Goal: Information Seeking & Learning: Check status

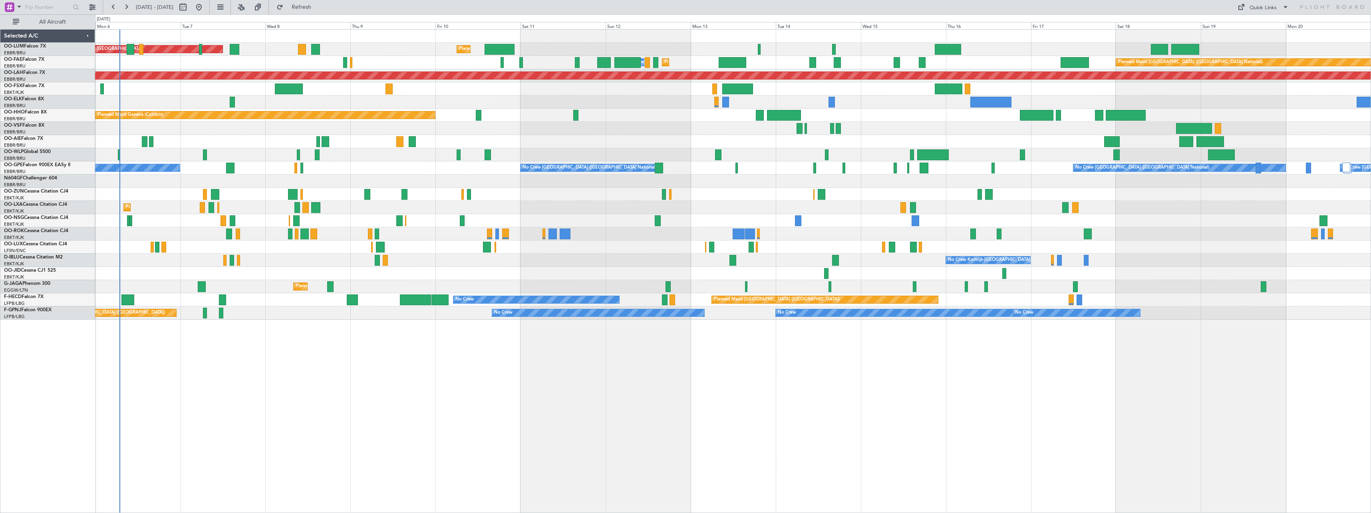
click at [468, 377] on div "AOG Maint [GEOGRAPHIC_DATA] Planned Maint [GEOGRAPHIC_DATA] ([GEOGRAPHIC_DATA])…" at bounding box center [733, 271] width 1276 height 484
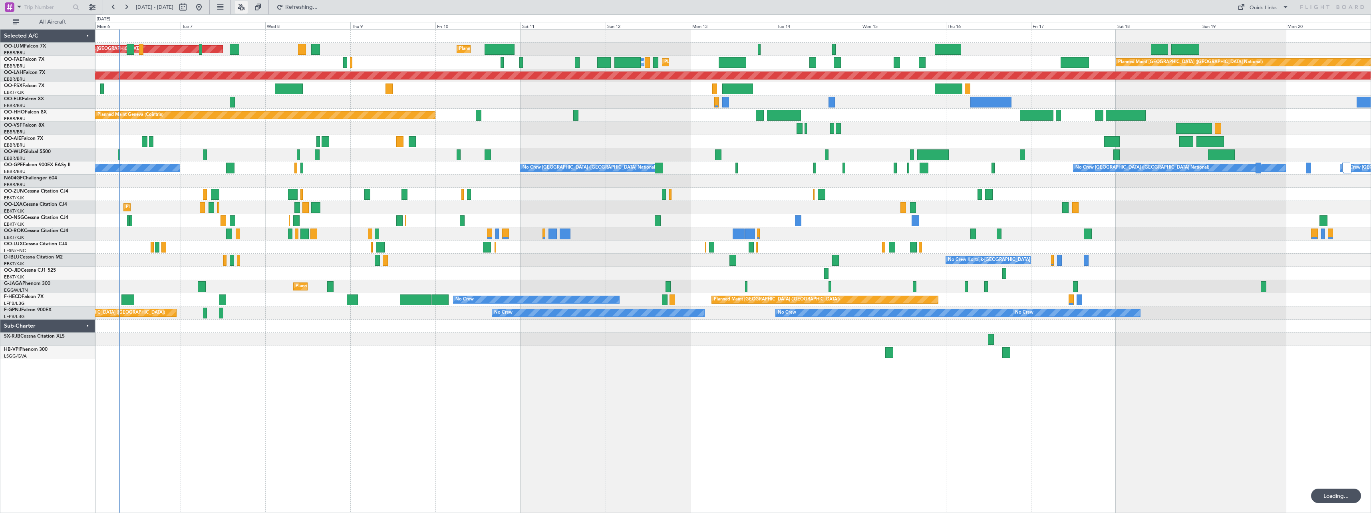
click at [248, 10] on button at bounding box center [241, 7] width 13 height 13
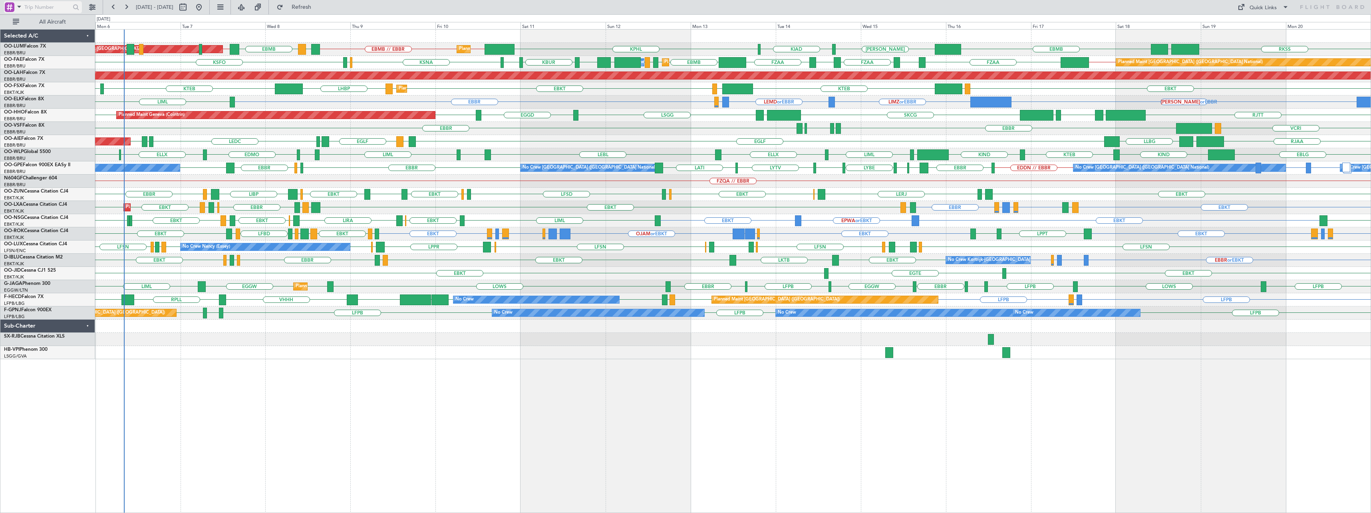
click at [17, 12] on span at bounding box center [19, 7] width 10 height 10
click at [32, 60] on div "Airport" at bounding box center [56, 63] width 103 height 14
click at [56, 5] on input "text" at bounding box center [47, 7] width 46 height 12
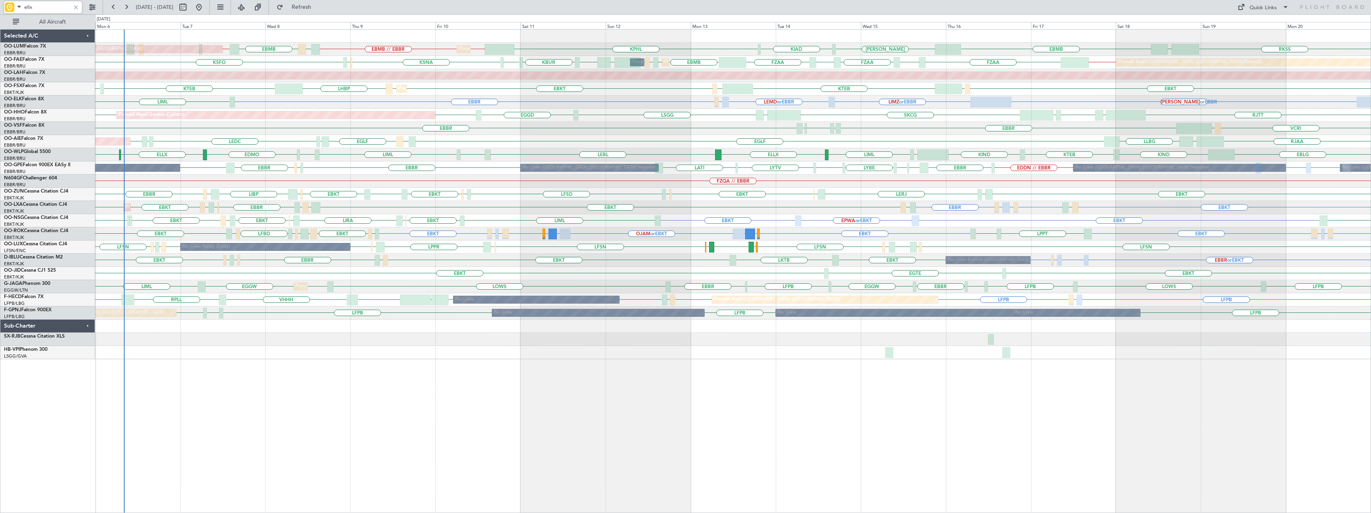
click at [57, 8] on input "ellx" at bounding box center [47, 7] width 46 height 12
click at [50, 6] on input "lemd" at bounding box center [47, 7] width 46 height 12
type input "l"
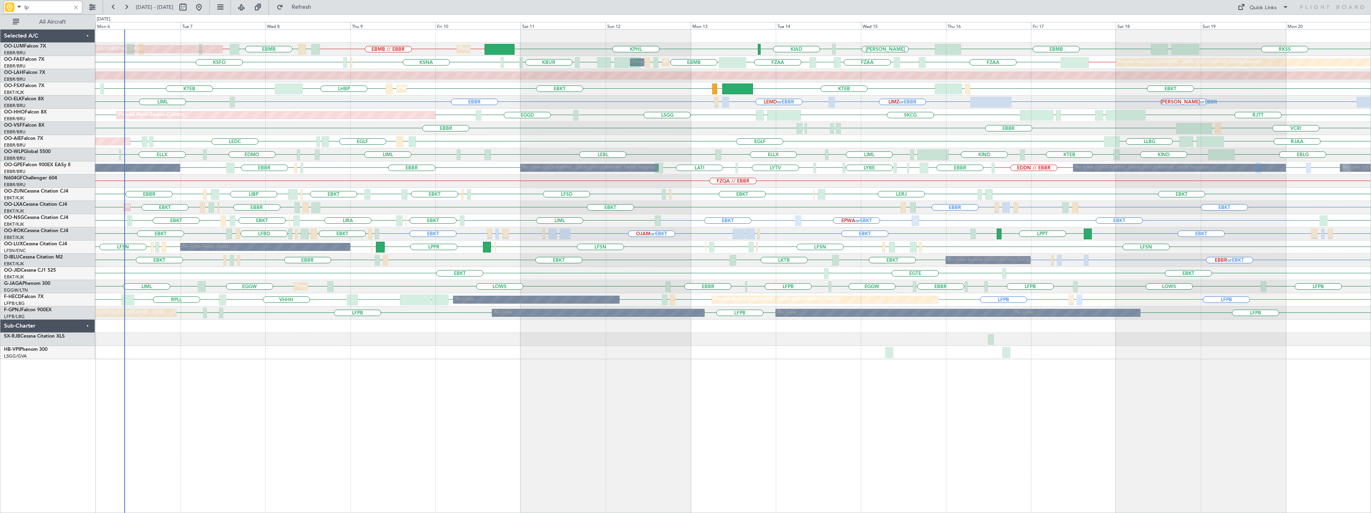
type input "l"
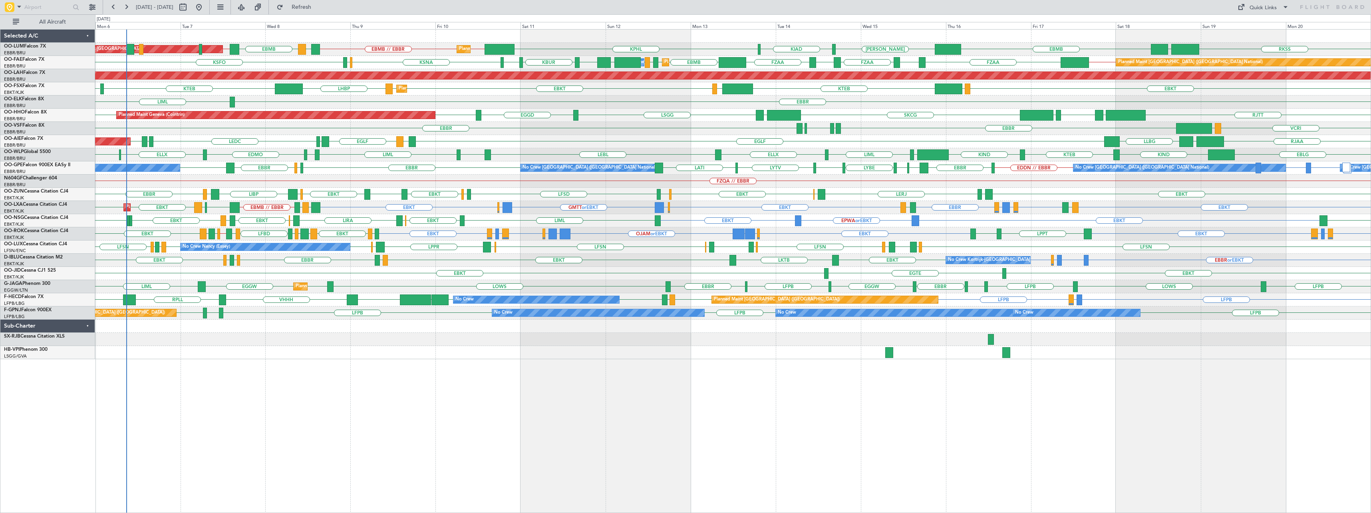
click at [804, 382] on div "EBMB [PERSON_NAME] KIAD KPHL RKSS UBBB EBBR // EBMB EBMB // EBBR LATI EBMB LRSB…" at bounding box center [733, 271] width 1276 height 484
